Goal: Download file/media

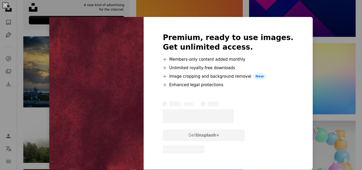
scroll to position [1139, 0]
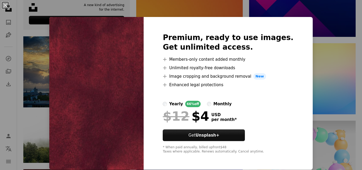
click at [328, 76] on div "An X shape Premium, ready to use images. Get unlimited access. A plus sign Memb…" at bounding box center [181, 85] width 362 height 170
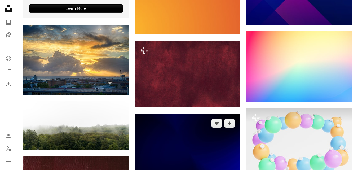
click at [202, 133] on img at bounding box center [187, 149] width 105 height 70
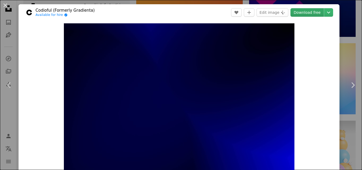
click at [302, 12] on link "Download free" at bounding box center [307, 12] width 33 height 8
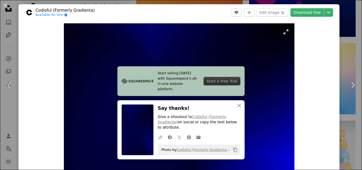
click at [248, 51] on img "Zoom in on this image" at bounding box center [179, 100] width 231 height 154
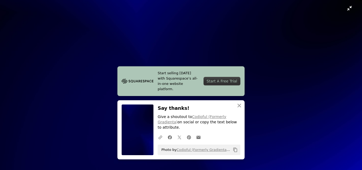
scroll to position [33, 0]
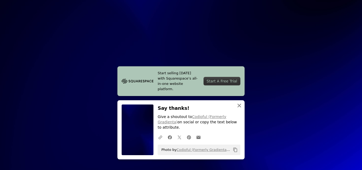
click at [236, 109] on icon "An X shape" at bounding box center [239, 105] width 6 height 6
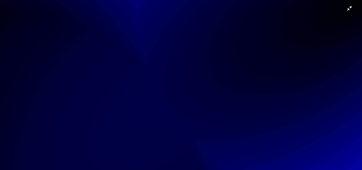
scroll to position [0, 0]
click at [343, 11] on img "Zoom out on this image" at bounding box center [181, 121] width 363 height 242
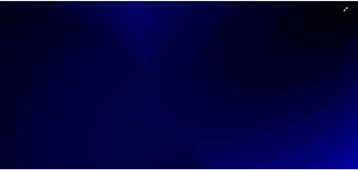
scroll to position [7, 0]
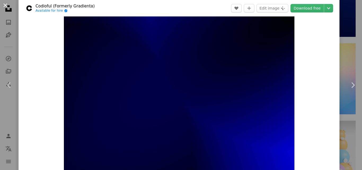
click at [3, 5] on button "An X shape" at bounding box center [5, 5] width 6 height 6
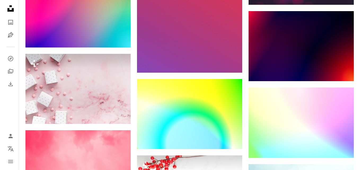
scroll to position [449, 0]
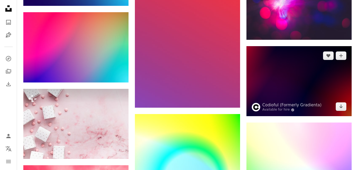
click at [291, 82] on img at bounding box center [299, 81] width 105 height 70
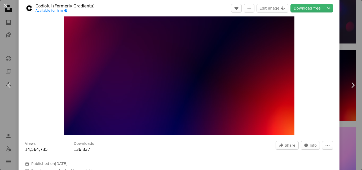
scroll to position [60, 0]
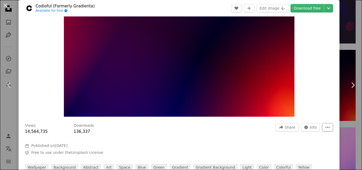
click at [325, 126] on icon "More Actions" at bounding box center [327, 127] width 5 height 5
drag, startPoint x: 356, startPoint y: 35, endPoint x: 356, endPoint y: 24, distance: 10.6
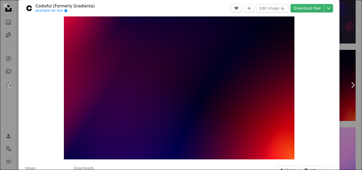
scroll to position [0, 0]
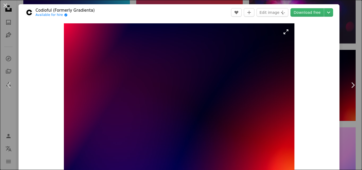
click at [232, 69] on img "Zoom in on this image" at bounding box center [179, 100] width 231 height 154
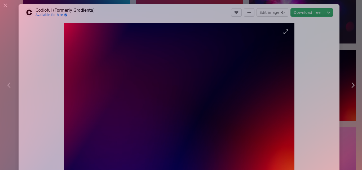
scroll to position [33, 0]
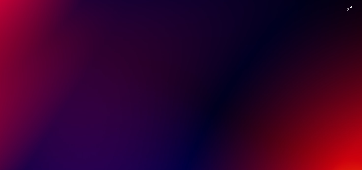
click at [345, 9] on img "Zoom out on this image" at bounding box center [181, 87] width 363 height 242
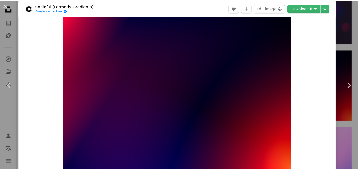
scroll to position [0, 0]
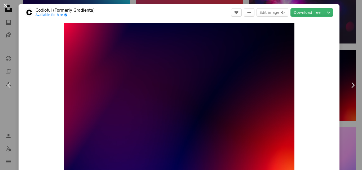
click at [4, 5] on button "An X shape" at bounding box center [5, 5] width 6 height 6
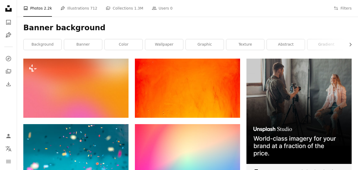
scroll to position [39, 0]
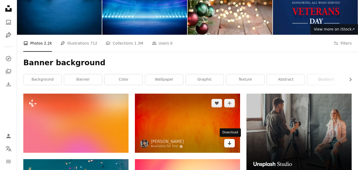
click at [232, 144] on link "Arrow pointing down" at bounding box center [229, 143] width 11 height 8
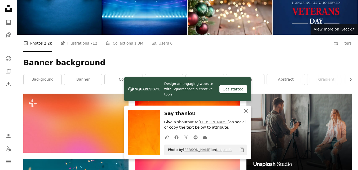
click at [247, 108] on icon "An X shape" at bounding box center [246, 111] width 6 height 6
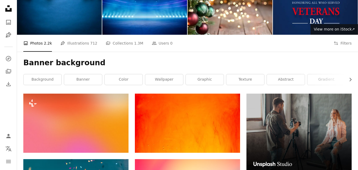
scroll to position [0, 0]
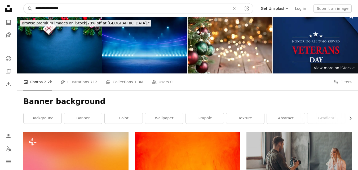
click at [118, 10] on input "**********" at bounding box center [131, 8] width 196 height 10
type input "**********"
click at [24, 3] on button "A magnifying glass" at bounding box center [28, 8] width 9 height 10
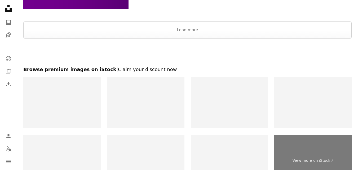
scroll to position [796, 0]
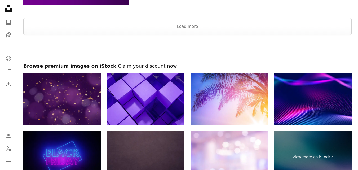
click at [76, 95] on img at bounding box center [61, 99] width 77 height 52
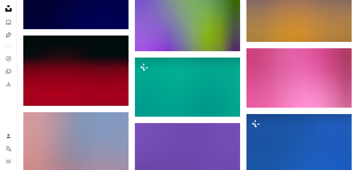
scroll to position [303, 0]
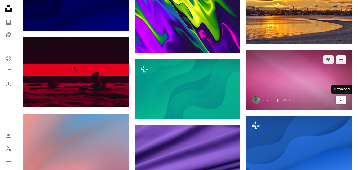
click at [342, 102] on icon "Arrow pointing down" at bounding box center [341, 100] width 4 height 6
